Goal: Check status

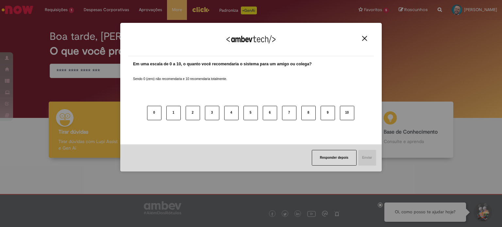
click at [363, 40] on img "Close" at bounding box center [364, 38] width 5 height 5
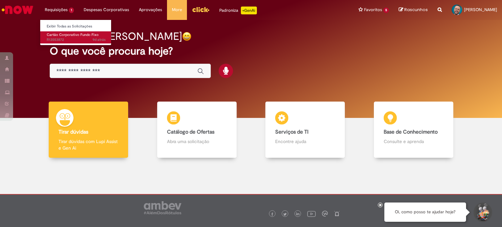
click at [60, 37] on span "9d atrás 9 dias atrás R13553872" at bounding box center [76, 39] width 59 height 5
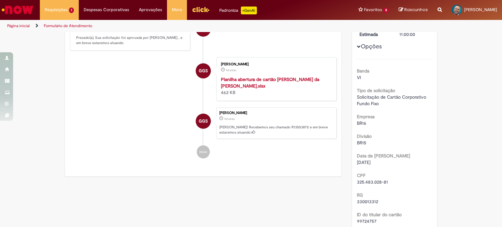
scroll to position [131, 0]
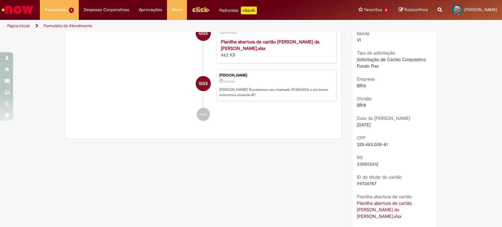
drag, startPoint x: 375, startPoint y: 124, endPoint x: 357, endPoint y: 125, distance: 17.4
click at [357, 125] on span "[DATE]" at bounding box center [364, 125] width 14 height 6
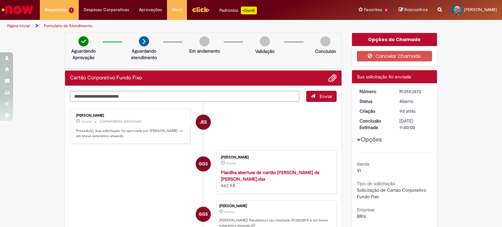
scroll to position [0, 0]
drag, startPoint x: 366, startPoint y: 121, endPoint x: 412, endPoint y: 121, distance: 46.1
click at [412, 88] on dl "Número R13553872 Status [GEOGRAPHIC_DATA] Criação 9d atrás 9 dias atrás Conclus…" at bounding box center [395, 88] width 80 height 0
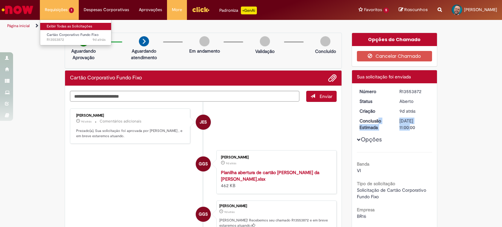
click at [68, 27] on link "Exibir Todas as Solicitações" at bounding box center [76, 26] width 72 height 7
